Goal: Information Seeking & Learning: Find specific fact

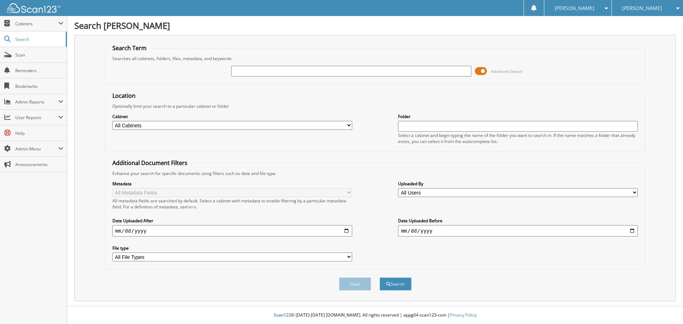
click at [242, 73] on input "text" at bounding box center [351, 71] width 240 height 11
type input "[PERSON_NAME]"
click at [379, 277] on button "Search" at bounding box center [395, 283] width 32 height 13
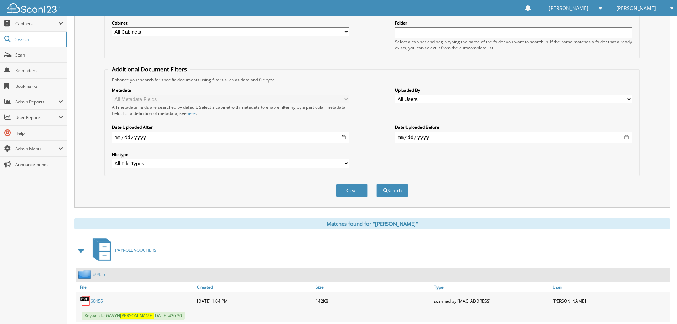
scroll to position [249, 0]
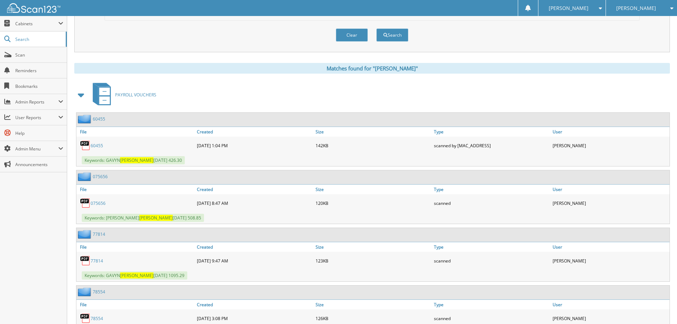
click at [75, 94] on span at bounding box center [81, 94] width 14 height 17
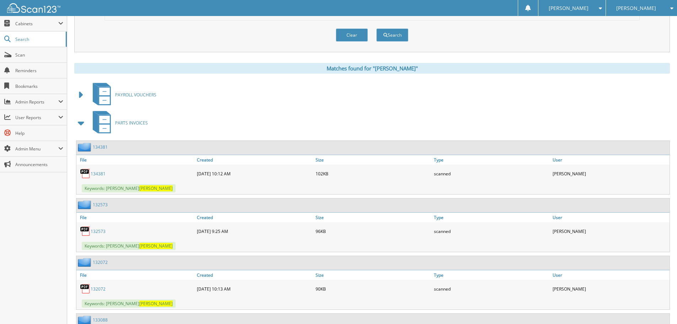
click at [99, 174] on link "134381" at bounding box center [98, 174] width 15 height 6
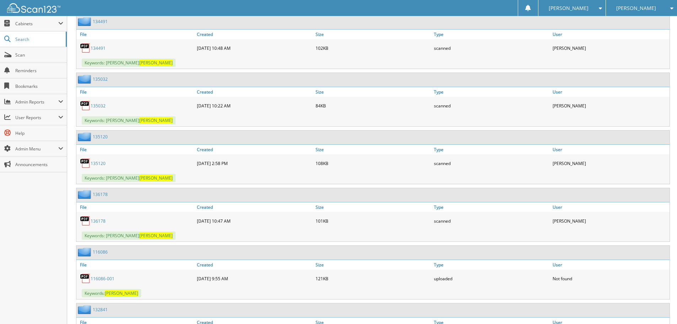
scroll to position [996, 0]
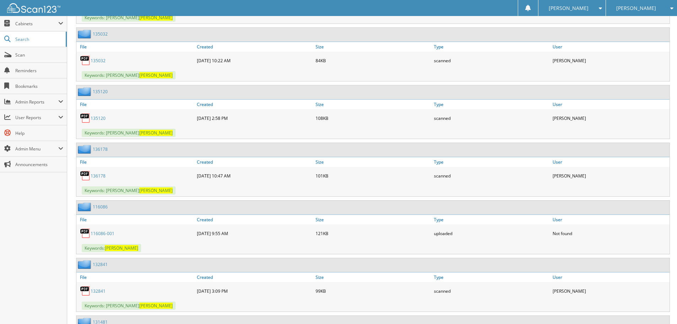
click at [93, 118] on link "135120" at bounding box center [98, 118] width 15 height 6
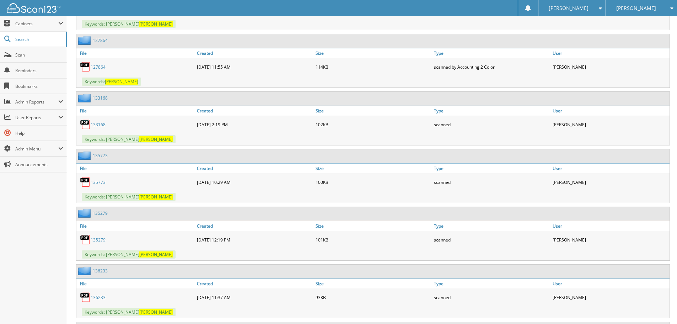
scroll to position [1565, 0]
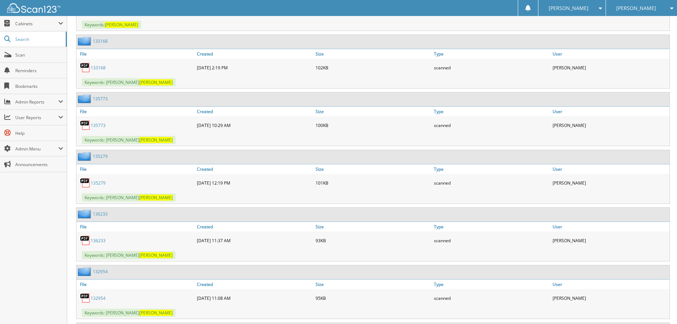
click at [97, 125] on link "135773" at bounding box center [98, 125] width 15 height 6
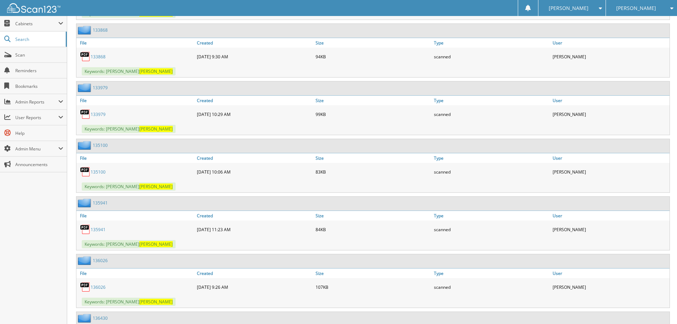
scroll to position [1992, 0]
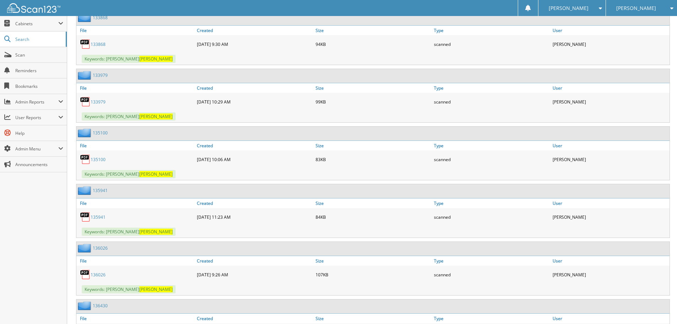
click at [99, 219] on link "135941" at bounding box center [98, 217] width 15 height 6
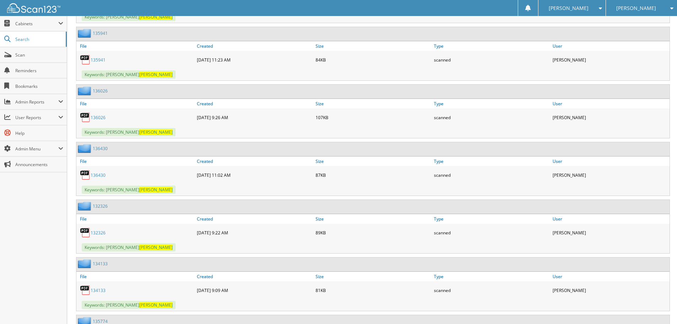
scroll to position [2241, 0]
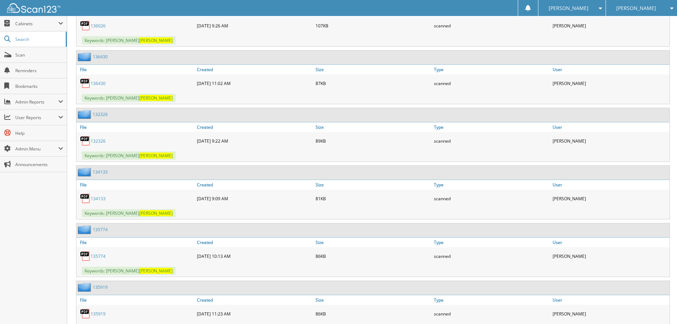
click at [99, 254] on link "135774" at bounding box center [98, 256] width 15 height 6
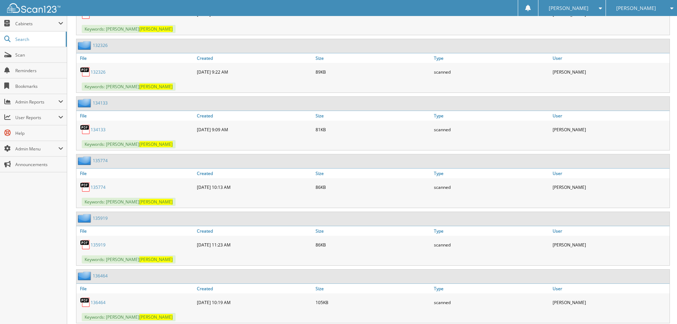
scroll to position [2347, 0]
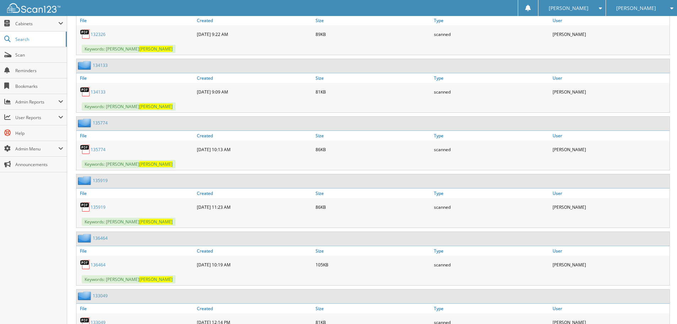
click at [103, 204] on link "135919" at bounding box center [98, 207] width 15 height 6
click at [99, 208] on link "135919" at bounding box center [98, 207] width 15 height 6
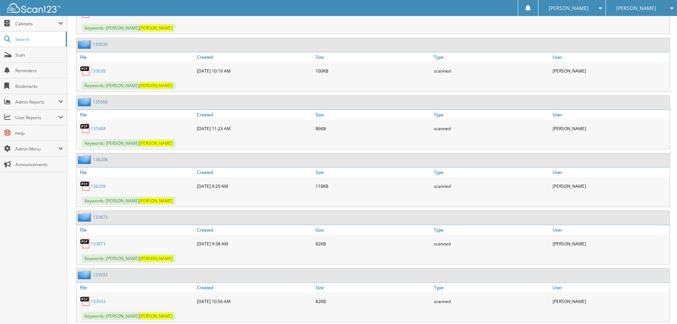
scroll to position [3130, 0]
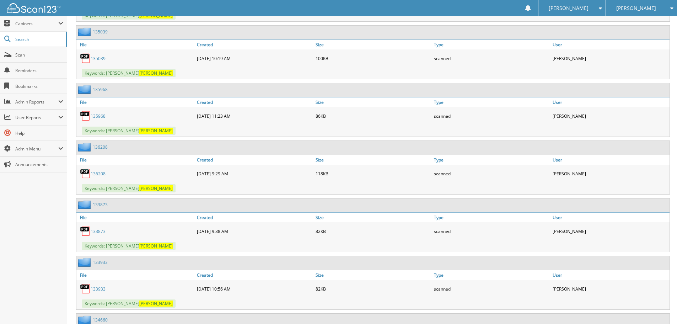
click at [97, 173] on link "136208" at bounding box center [98, 174] width 15 height 6
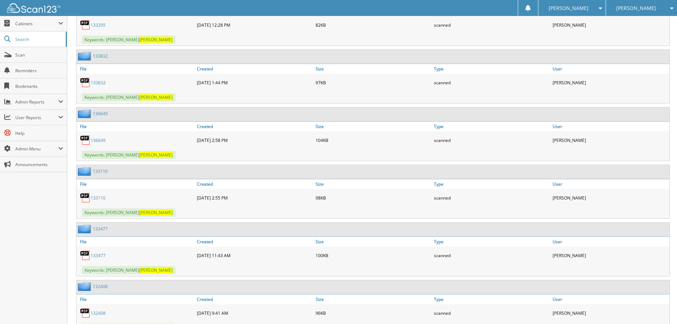
scroll to position [3627, 0]
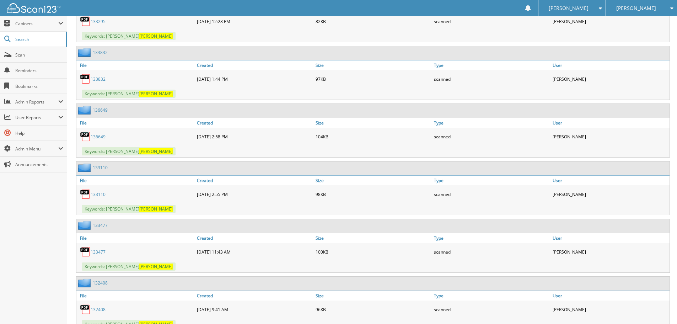
click at [99, 138] on link "136649" at bounding box center [98, 137] width 15 height 6
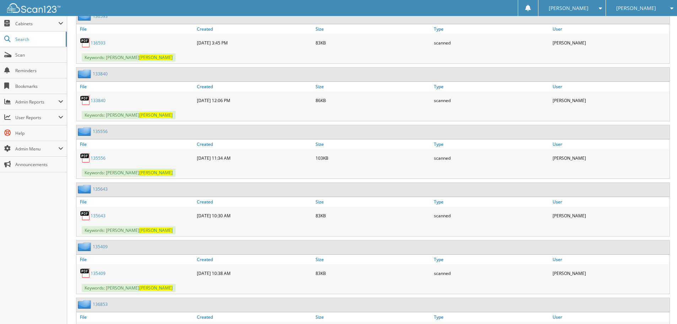
scroll to position [4019, 0]
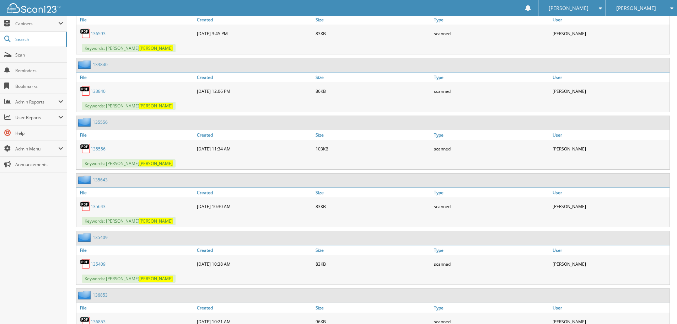
click at [96, 149] on link "135556" at bounding box center [98, 149] width 15 height 6
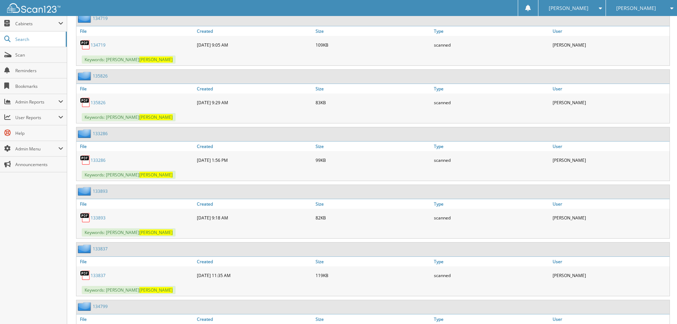
scroll to position [4872, 0]
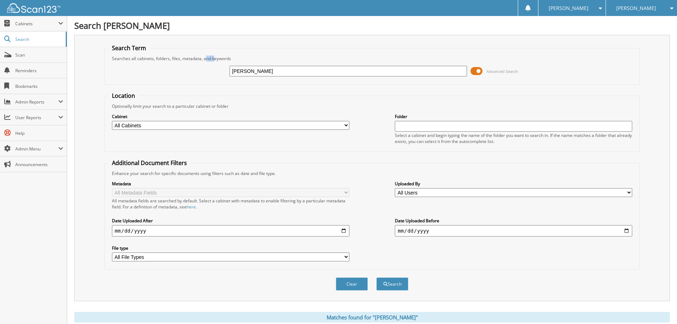
drag, startPoint x: 206, startPoint y: 59, endPoint x: 298, endPoint y: 70, distance: 92.9
click at [233, 53] on fieldset "Search Term Searches all cabinets, folders, files, metadata, and keywords MCFAR…" at bounding box center [373, 64] width 536 height 41
drag, startPoint x: 288, startPoint y: 72, endPoint x: 59, endPoint y: 32, distance: 232.5
click at [182, 63] on div "MCFARLAND Advanced Search" at bounding box center [372, 71] width 528 height 19
type input "21950"
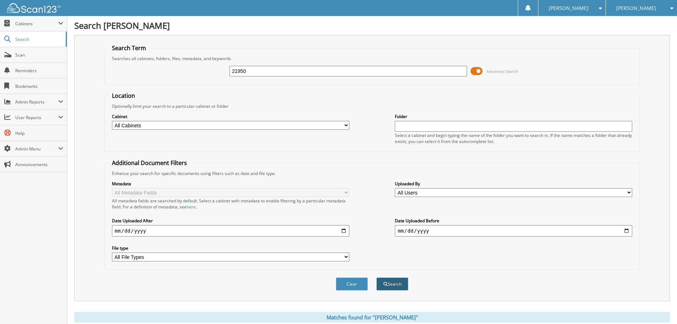
click at [392, 282] on button "Search" at bounding box center [393, 283] width 32 height 13
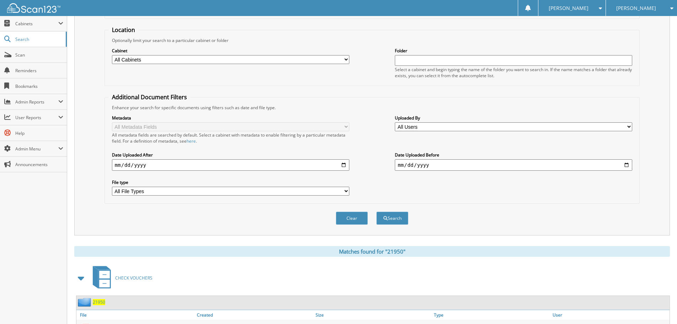
scroll to position [142, 0]
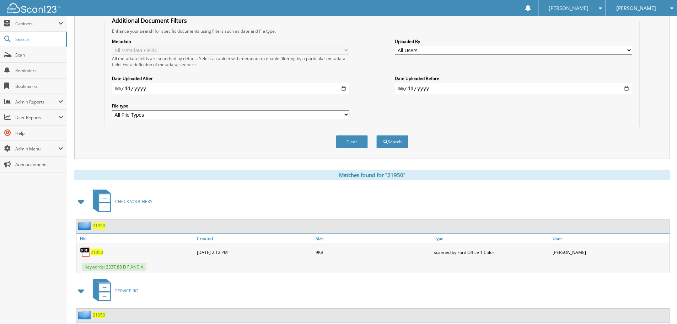
click at [81, 200] on span at bounding box center [81, 201] width 10 height 13
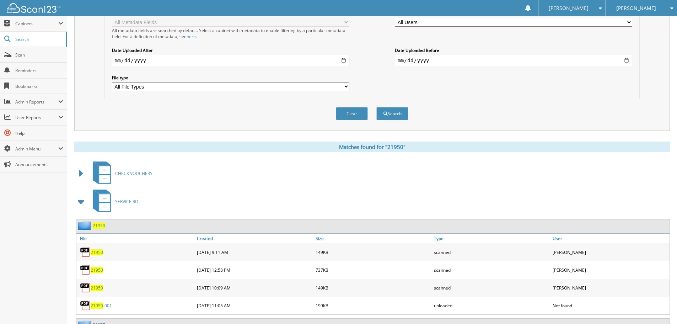
scroll to position [249, 0]
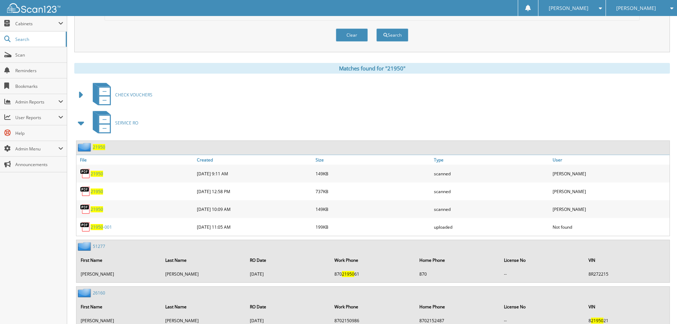
click at [96, 210] on span "21950" at bounding box center [97, 209] width 12 height 6
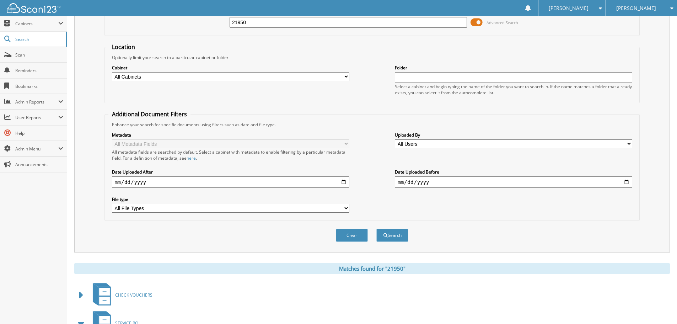
scroll to position [0, 0]
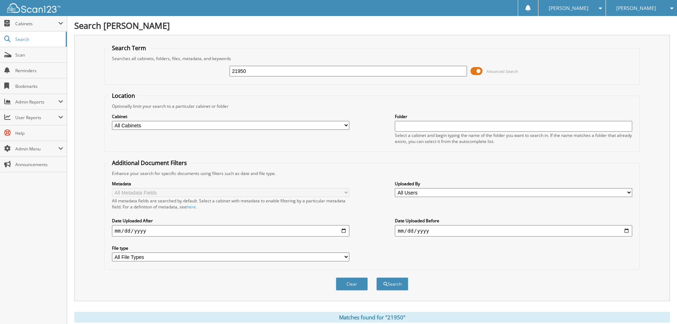
drag, startPoint x: 196, startPoint y: 63, endPoint x: 103, endPoint y: 67, distance: 92.9
click at [114, 64] on div "21950 Advanced Search" at bounding box center [372, 71] width 528 height 19
type input "22015"
click at [377, 277] on button "Search" at bounding box center [393, 283] width 32 height 13
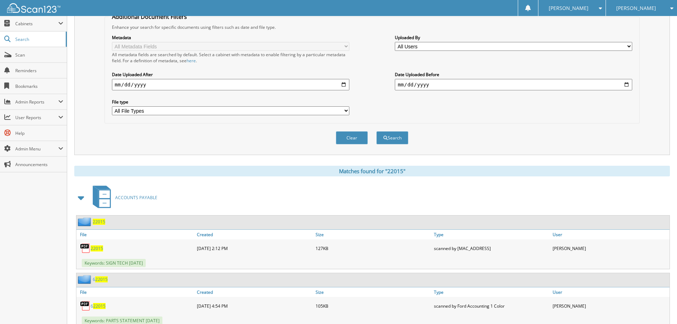
scroll to position [285, 0]
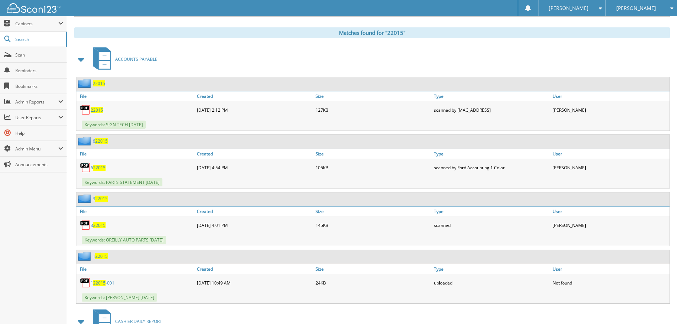
click at [80, 63] on span at bounding box center [81, 59] width 10 height 13
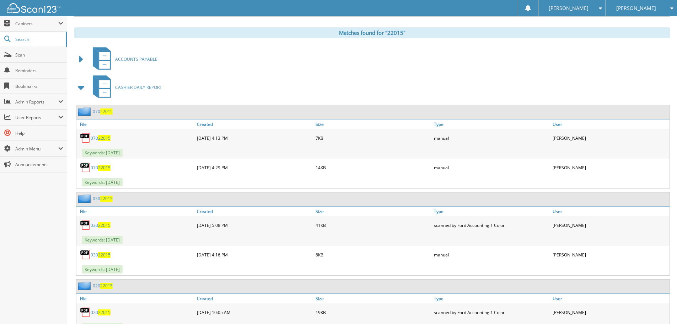
click at [78, 90] on span at bounding box center [81, 87] width 10 height 13
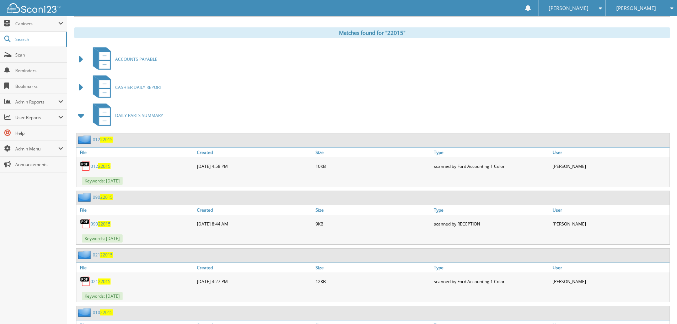
click at [83, 117] on span at bounding box center [81, 115] width 10 height 13
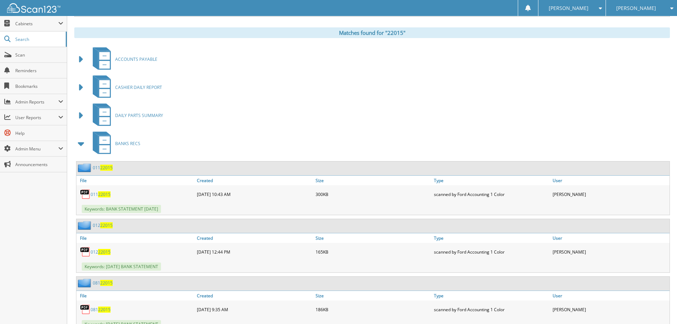
click at [81, 144] on span at bounding box center [81, 143] width 10 height 13
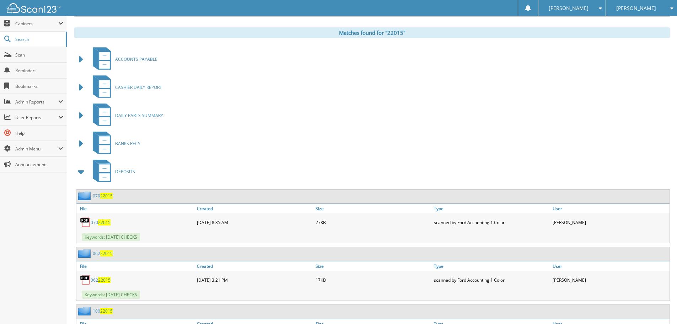
click at [81, 169] on span at bounding box center [81, 171] width 10 height 13
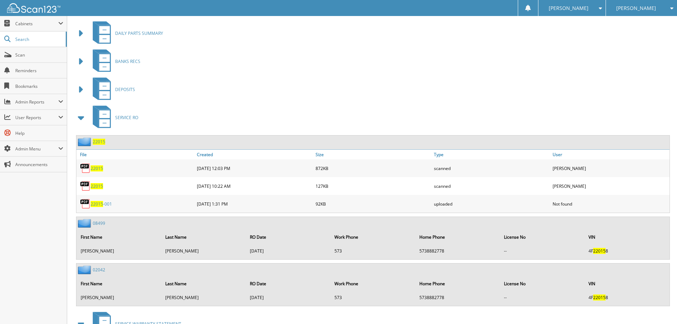
scroll to position [391, 0]
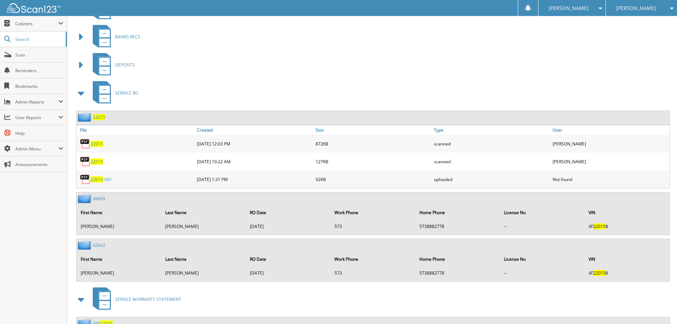
click at [95, 162] on span "22015" at bounding box center [97, 162] width 12 height 6
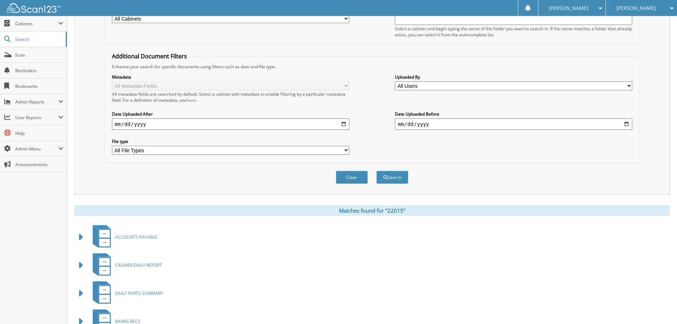
scroll to position [0, 0]
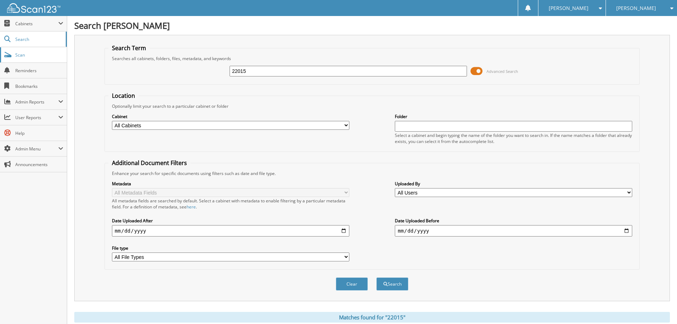
drag, startPoint x: 252, startPoint y: 73, endPoint x: 7, endPoint y: 56, distance: 245.6
click at [216, 62] on div "22015 Advanced Search" at bounding box center [372, 71] width 528 height 19
type input "22033"
click at [377, 277] on button "Search" at bounding box center [393, 283] width 32 height 13
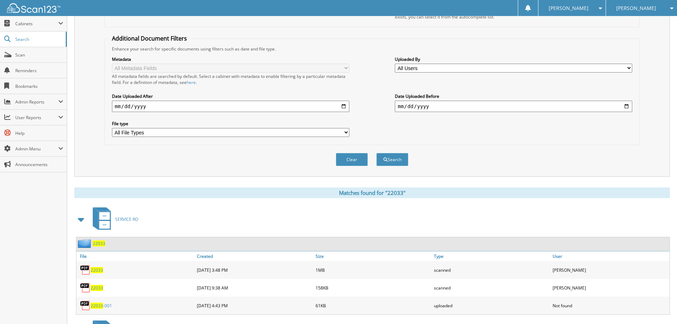
scroll to position [178, 0]
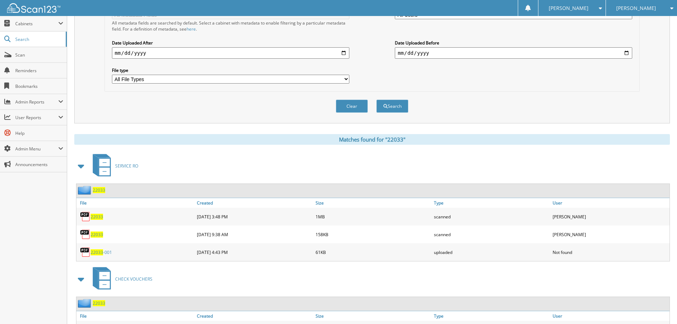
click at [98, 234] on span "22033" at bounding box center [97, 235] width 12 height 6
click at [97, 217] on span "22033" at bounding box center [97, 217] width 12 height 6
click at [100, 216] on span "22033" at bounding box center [97, 217] width 12 height 6
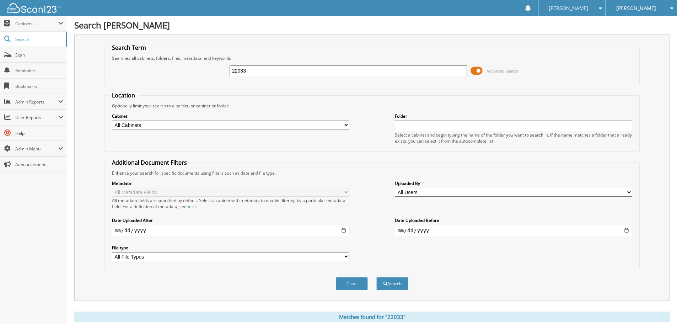
scroll to position [0, 0]
drag, startPoint x: 249, startPoint y: 70, endPoint x: 79, endPoint y: 47, distance: 171.1
click at [79, 47] on div "Search Term Searches all cabinets, folders, files, metadata, and keywords 22033…" at bounding box center [372, 168] width 596 height 266
type input "08195"
click at [377, 277] on button "Search" at bounding box center [393, 283] width 32 height 13
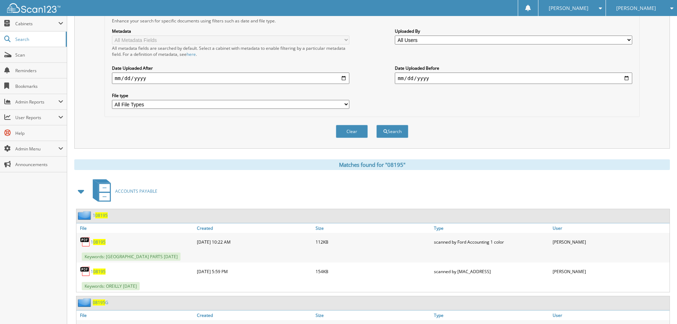
scroll to position [213, 0]
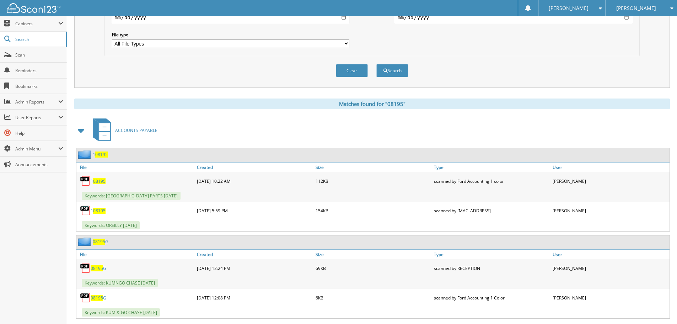
click at [81, 133] on span at bounding box center [81, 130] width 10 height 13
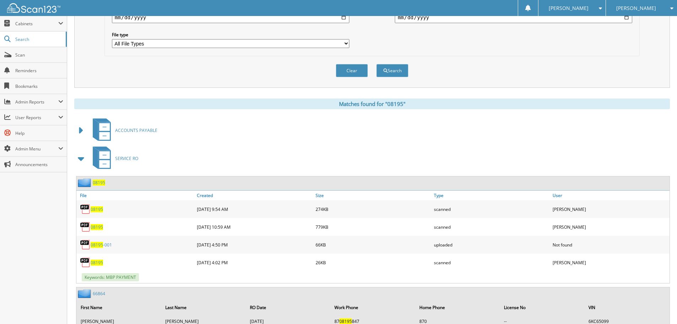
click at [80, 158] on span at bounding box center [81, 158] width 10 height 13
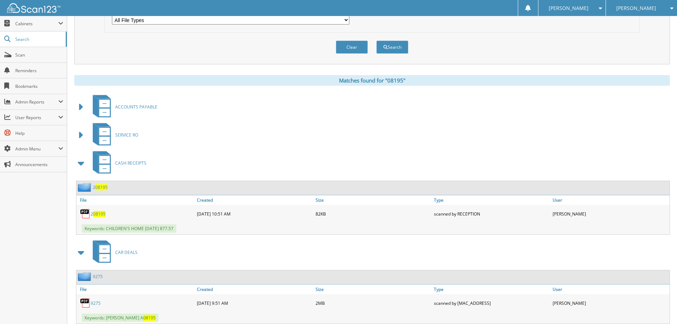
scroll to position [249, 0]
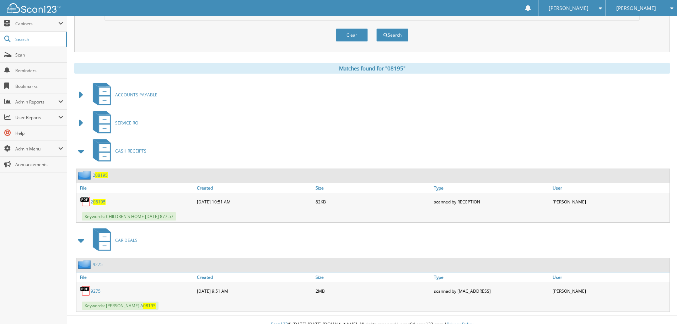
click at [80, 158] on span at bounding box center [81, 151] width 14 height 17
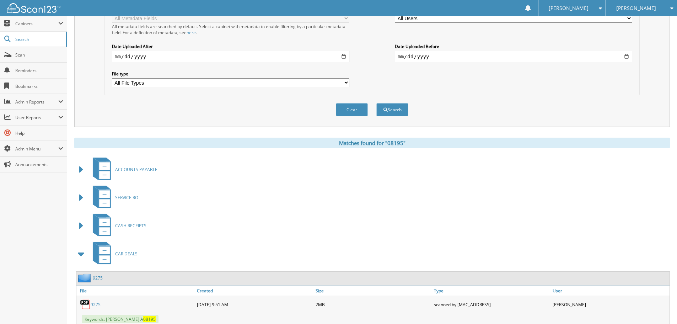
scroll to position [162, 0]
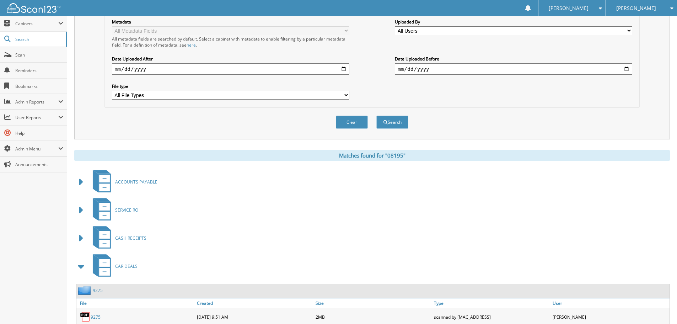
click at [81, 270] on span at bounding box center [81, 266] width 10 height 13
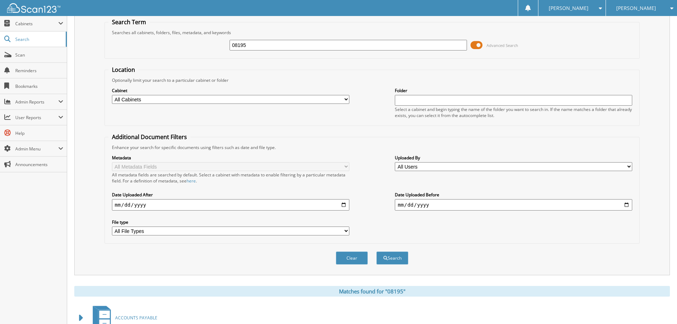
scroll to position [0, 0]
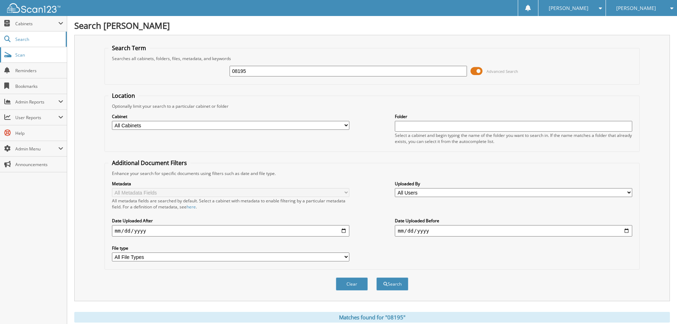
click at [33, 59] on link "Scan" at bounding box center [33, 54] width 67 height 15
